Goal: Navigation & Orientation: Find specific page/section

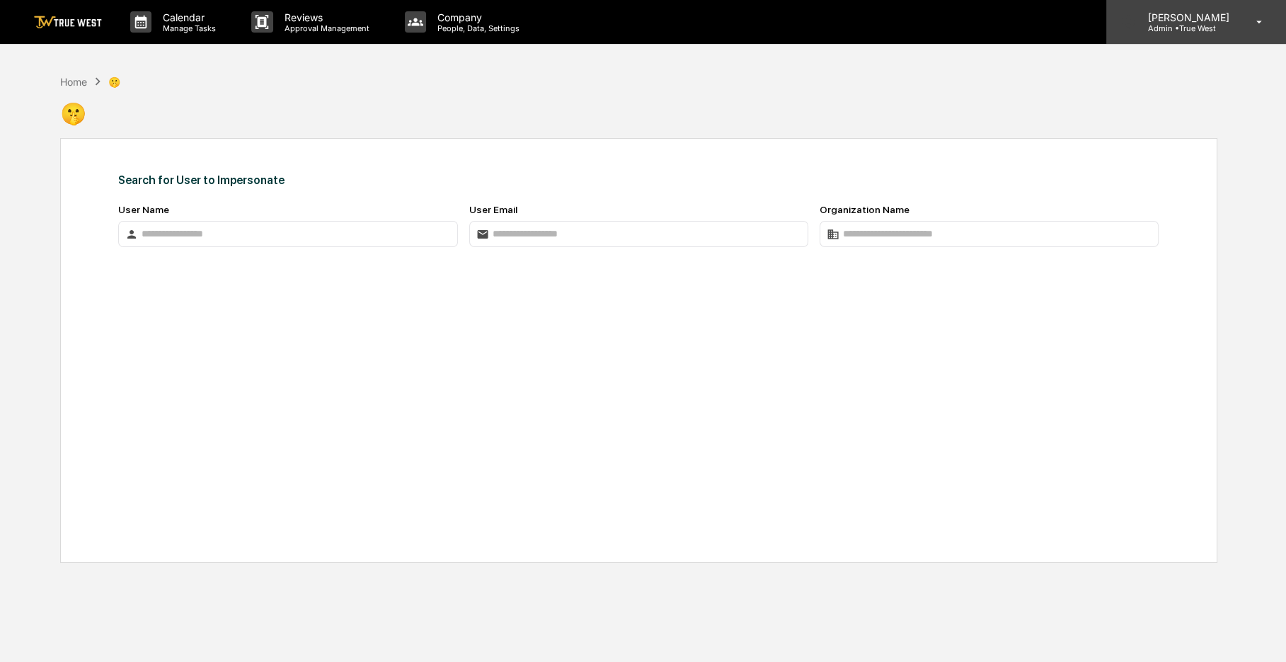
click at [1249, 28] on icon at bounding box center [1259, 22] width 25 height 13
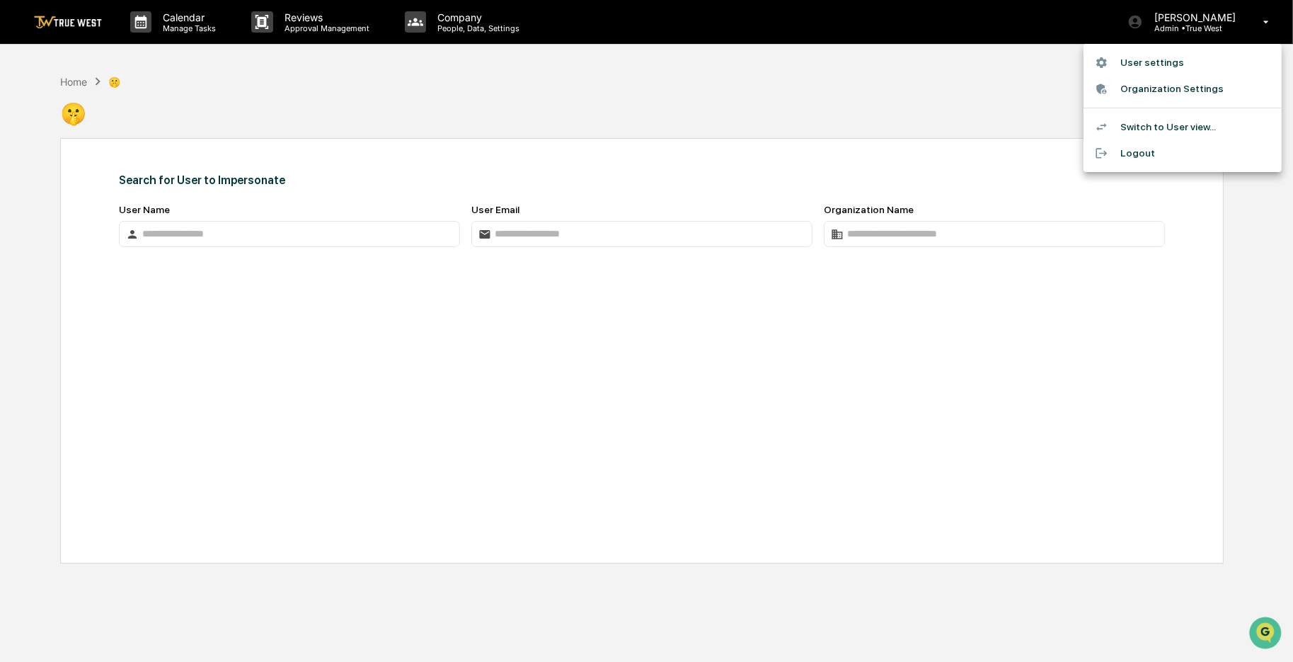
click at [57, 35] on div at bounding box center [646, 331] width 1293 height 662
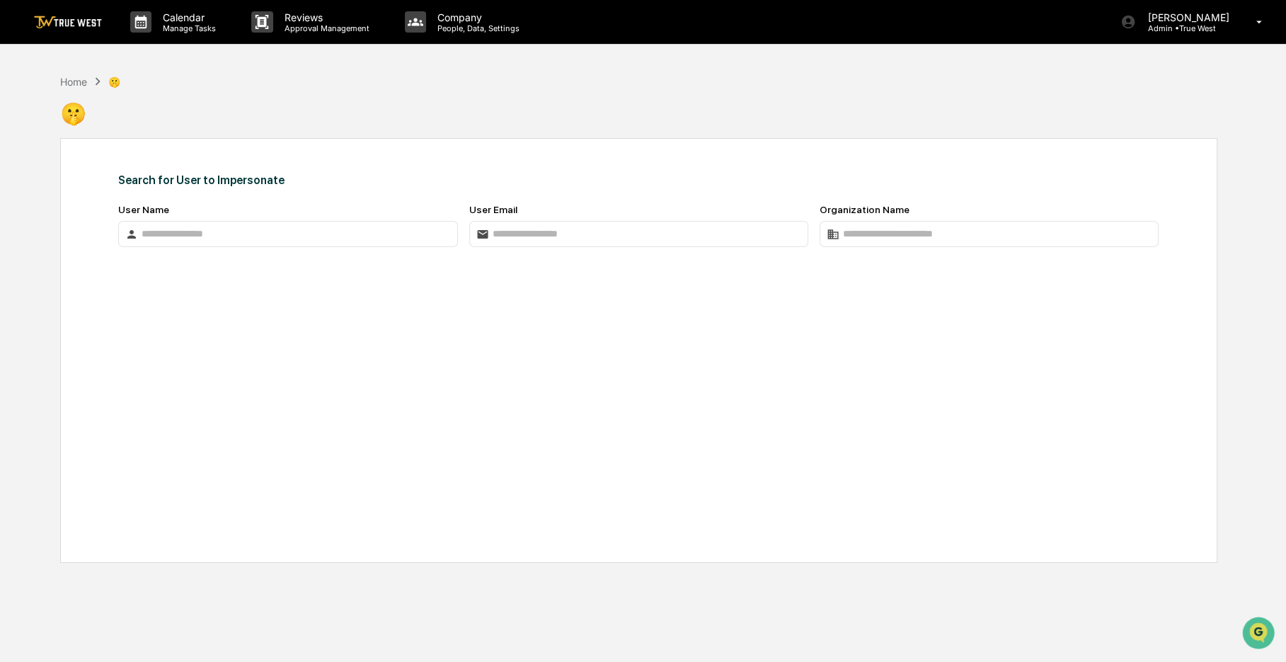
click at [87, 42] on link at bounding box center [76, 22] width 85 height 44
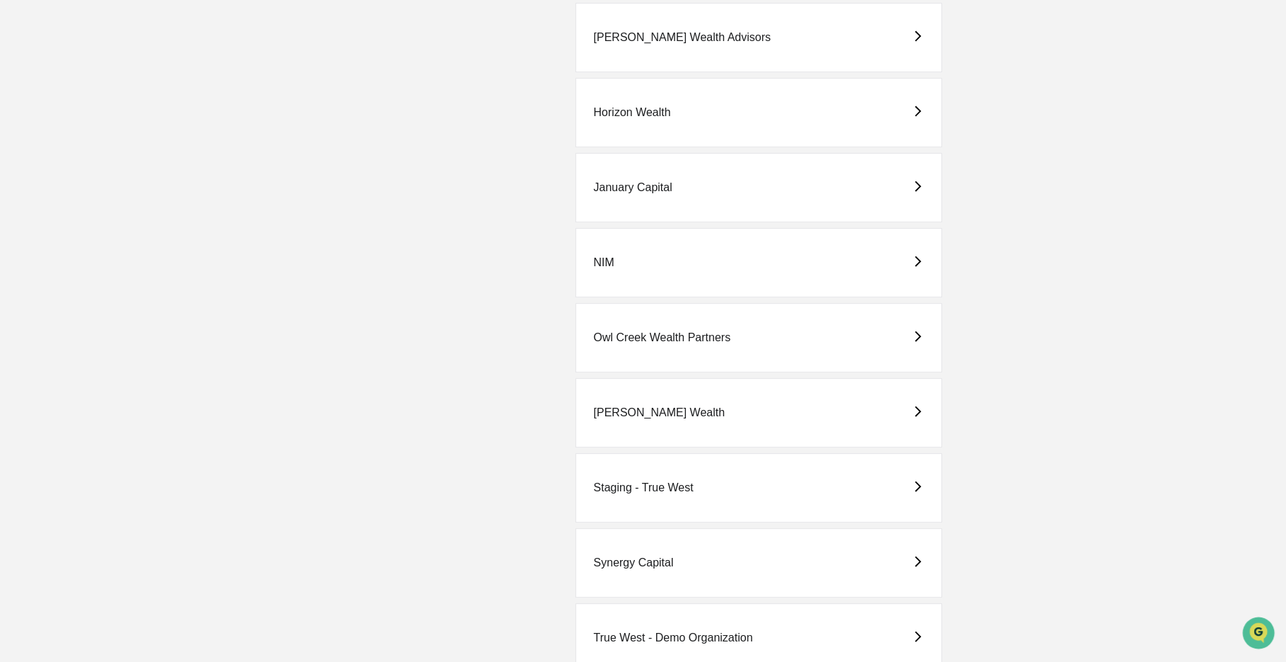
scroll to position [786, 0]
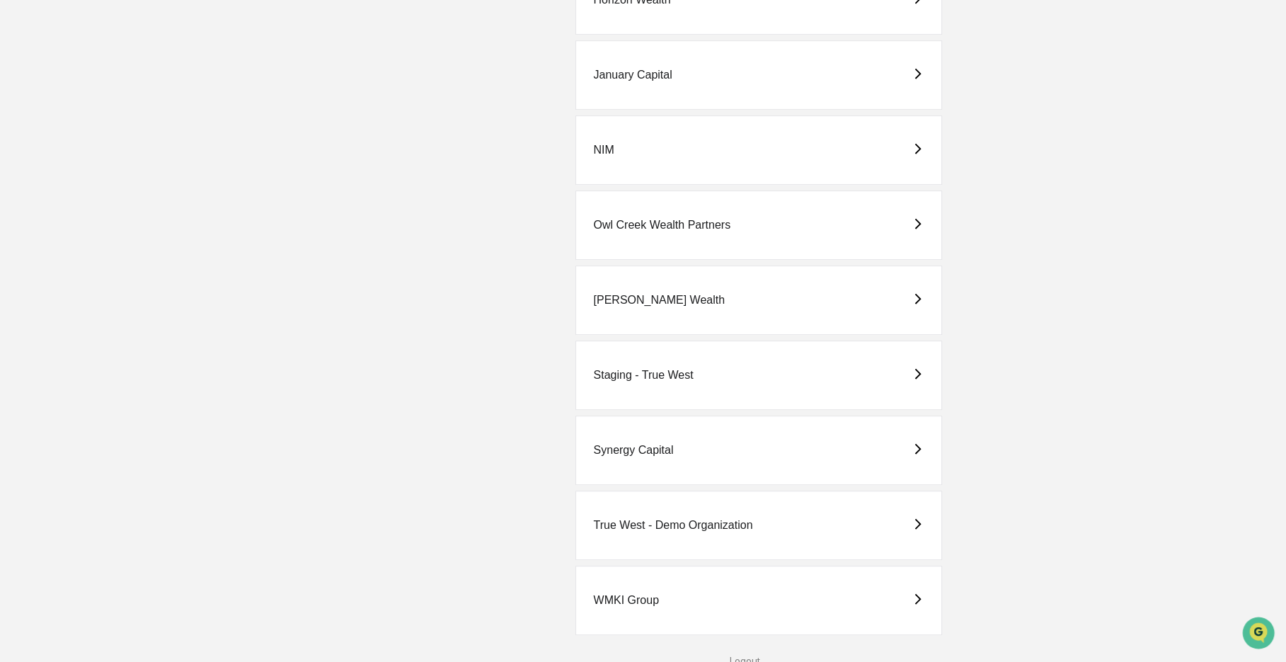
click at [722, 435] on div "Synergy Capital" at bounding box center [759, 450] width 366 height 69
